Goal: Information Seeking & Learning: Learn about a topic

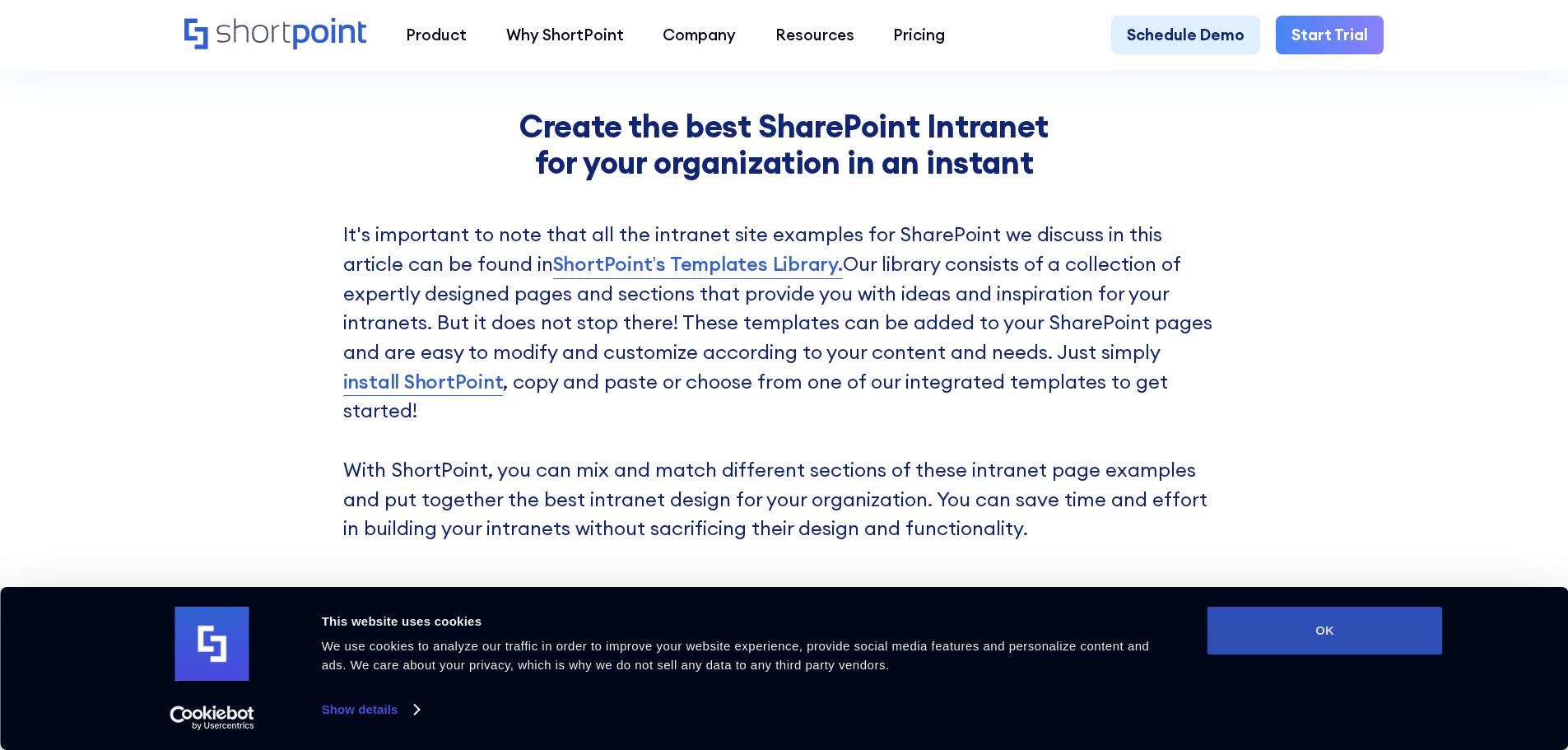
click at [1290, 623] on button "OK" at bounding box center [1325, 630] width 235 height 48
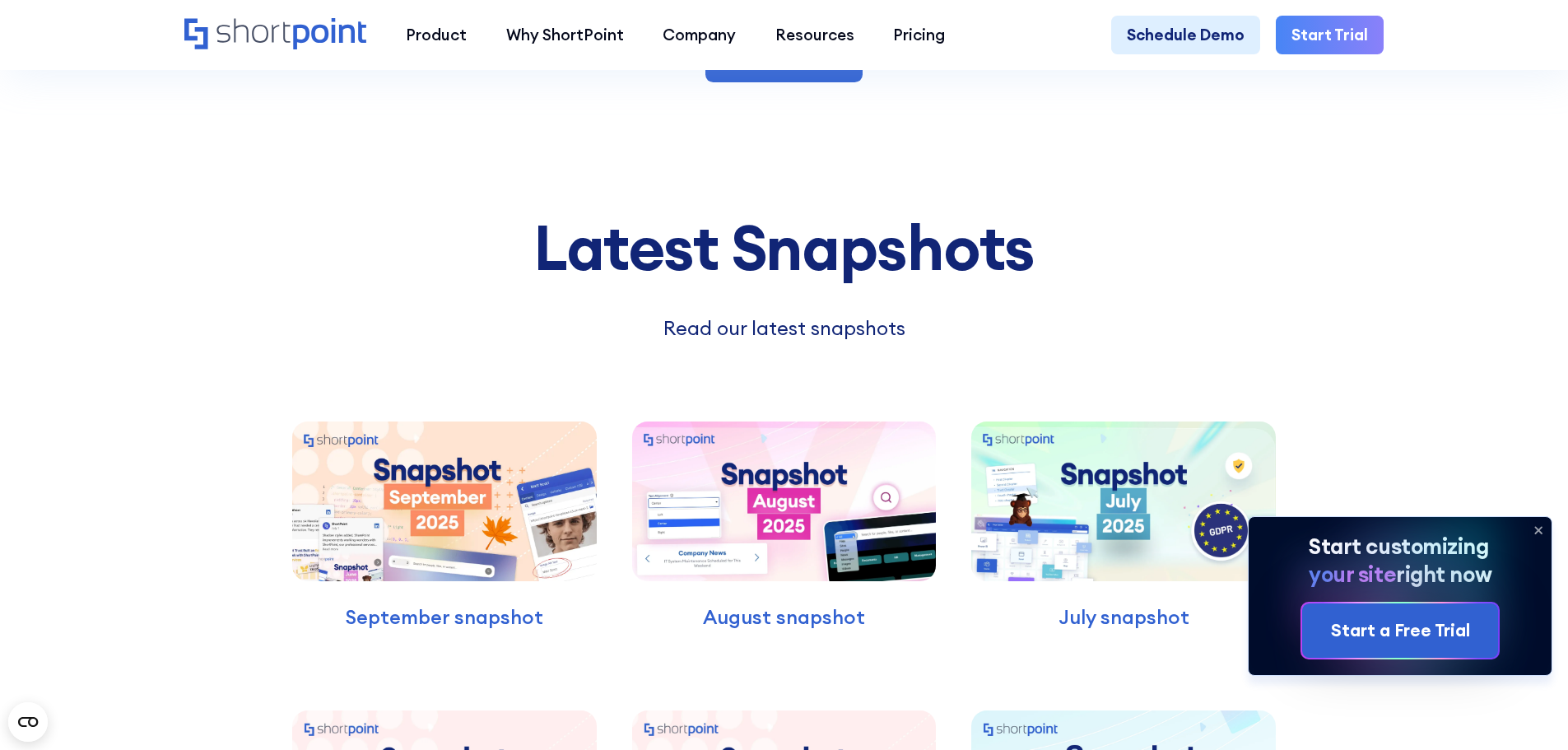
scroll to position [4526, 0]
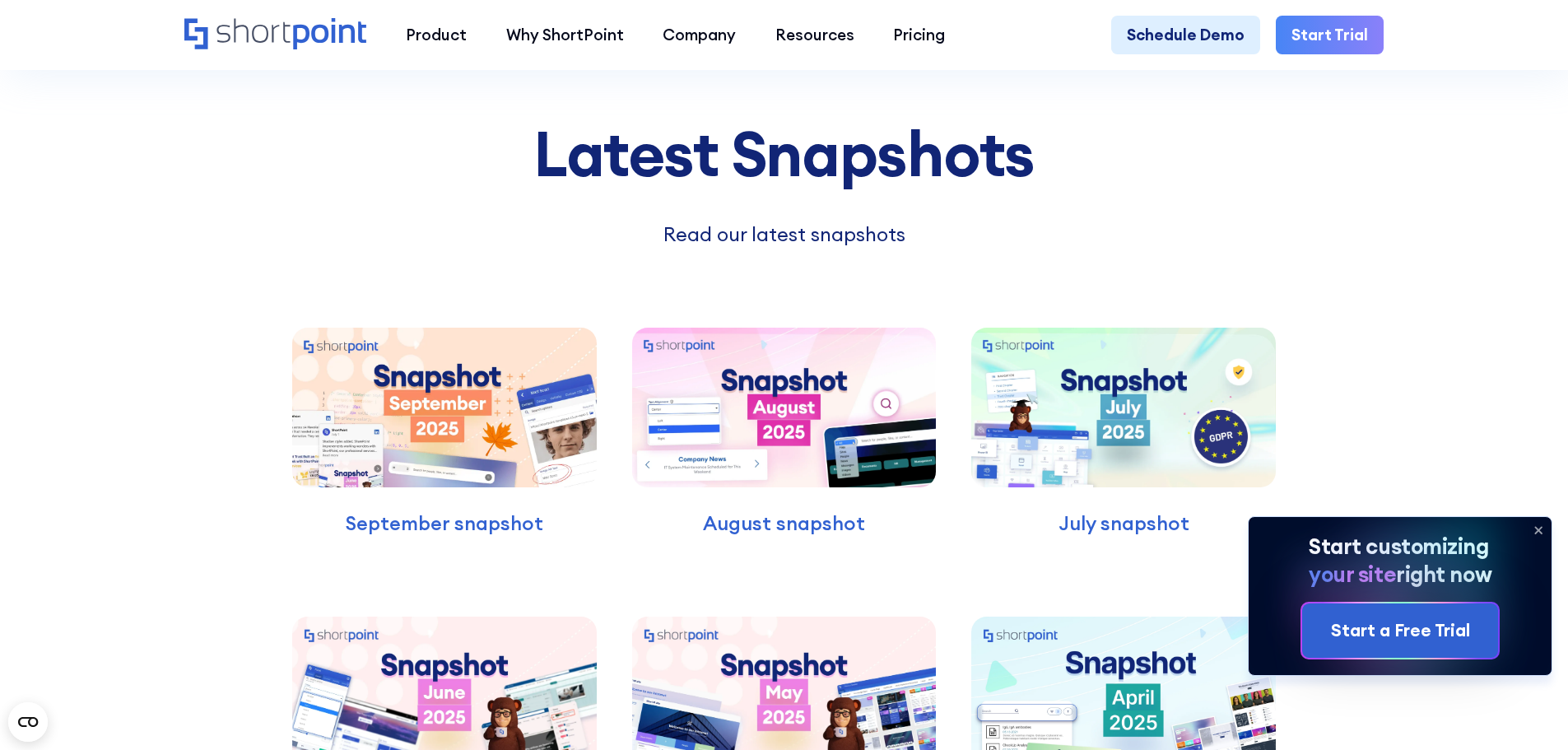
click at [426, 328] on img at bounding box center [444, 407] width 305 height 159
